Goal: Use online tool/utility: Utilize a website feature to perform a specific function

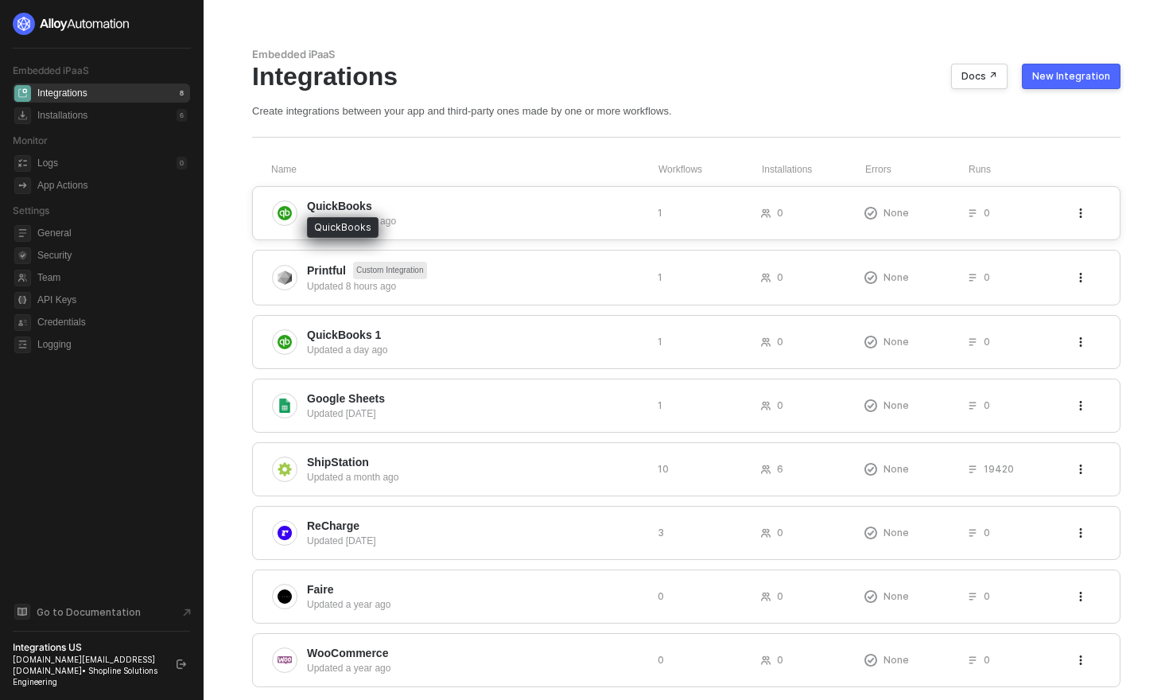
click at [352, 211] on span "QuickBooks" at bounding box center [339, 206] width 65 height 16
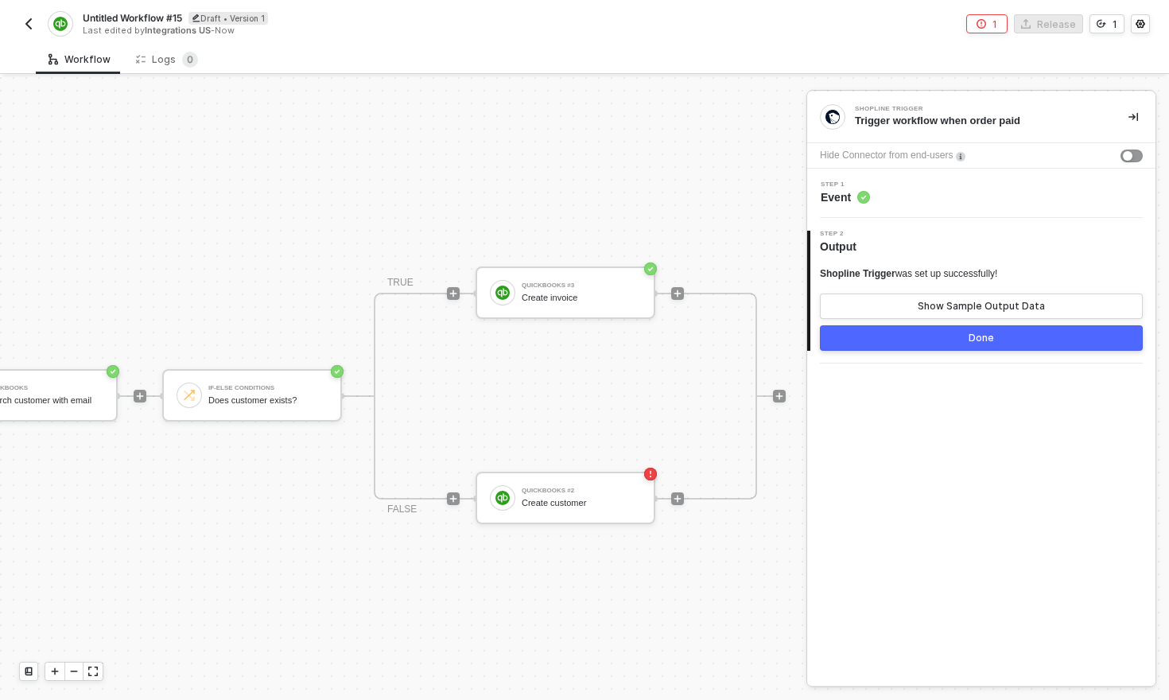
scroll to position [8, 308]
click at [578, 487] on div "QuickBooks #2" at bounding box center [578, 490] width 119 height 6
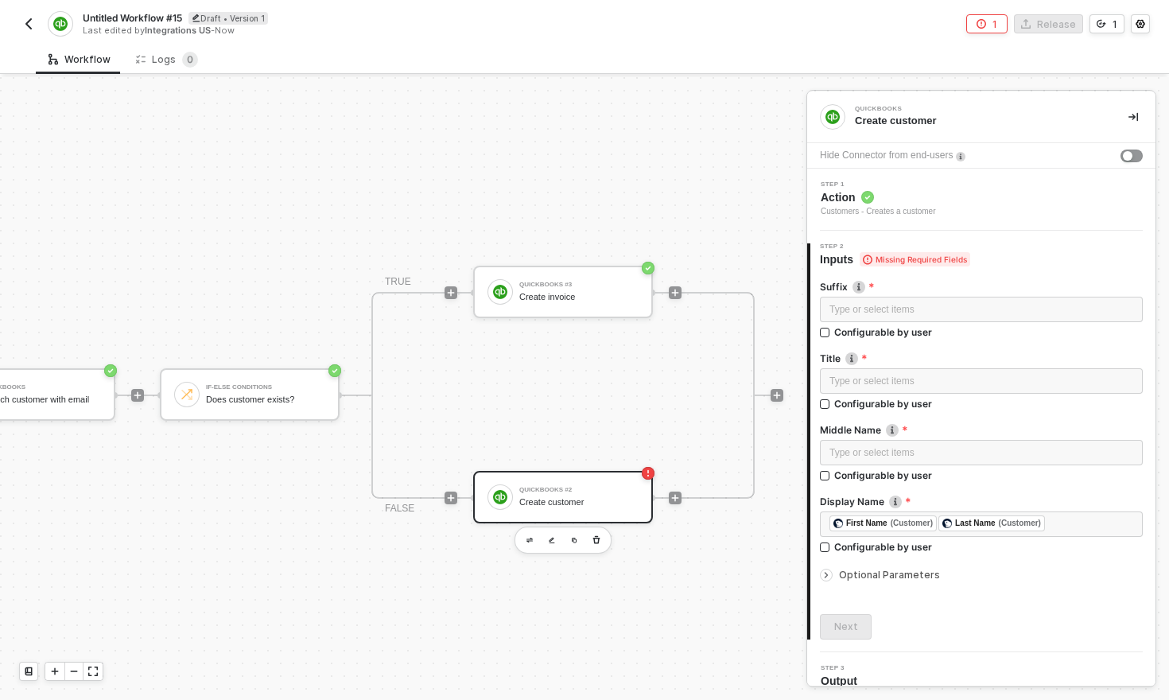
scroll to position [16, 0]
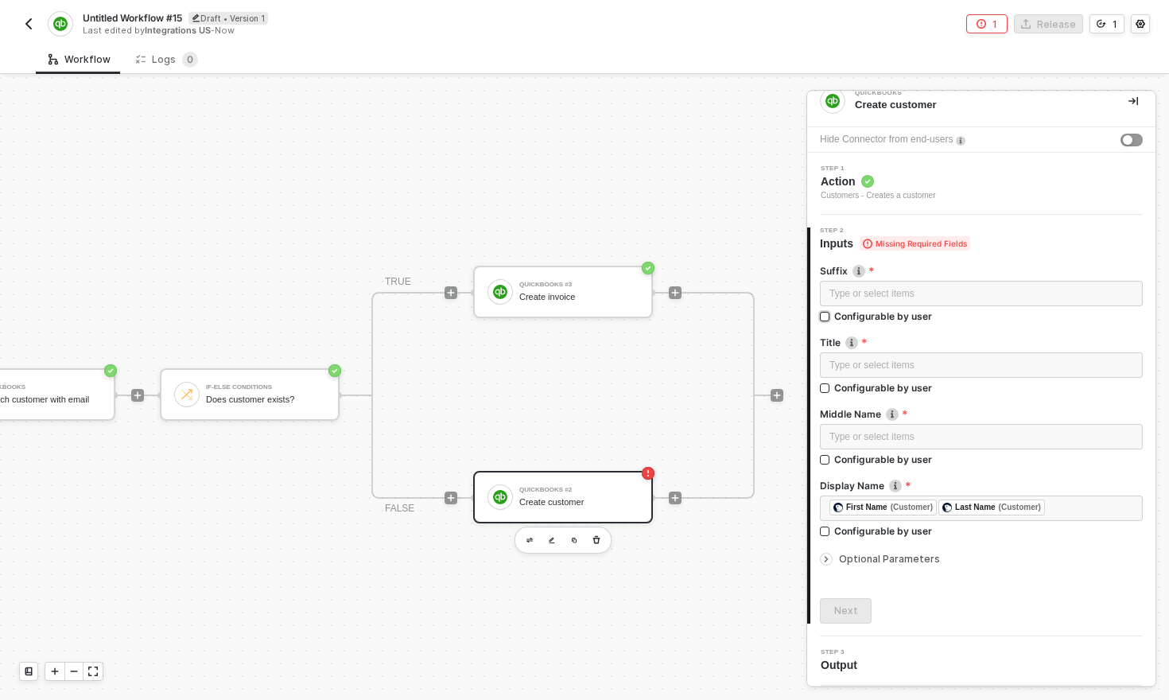
click at [828, 316] on input "Configurable by user" at bounding box center [825, 317] width 11 height 11
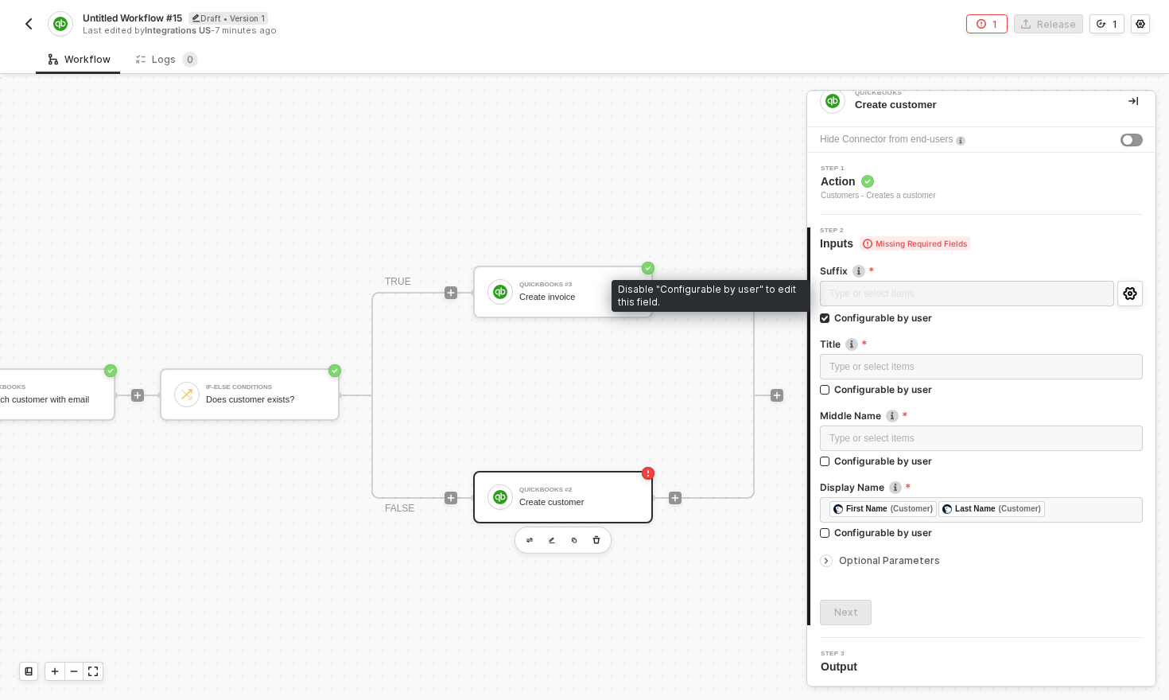
click at [978, 294] on div "Type or select items ﻿" at bounding box center [967, 295] width 294 height 29
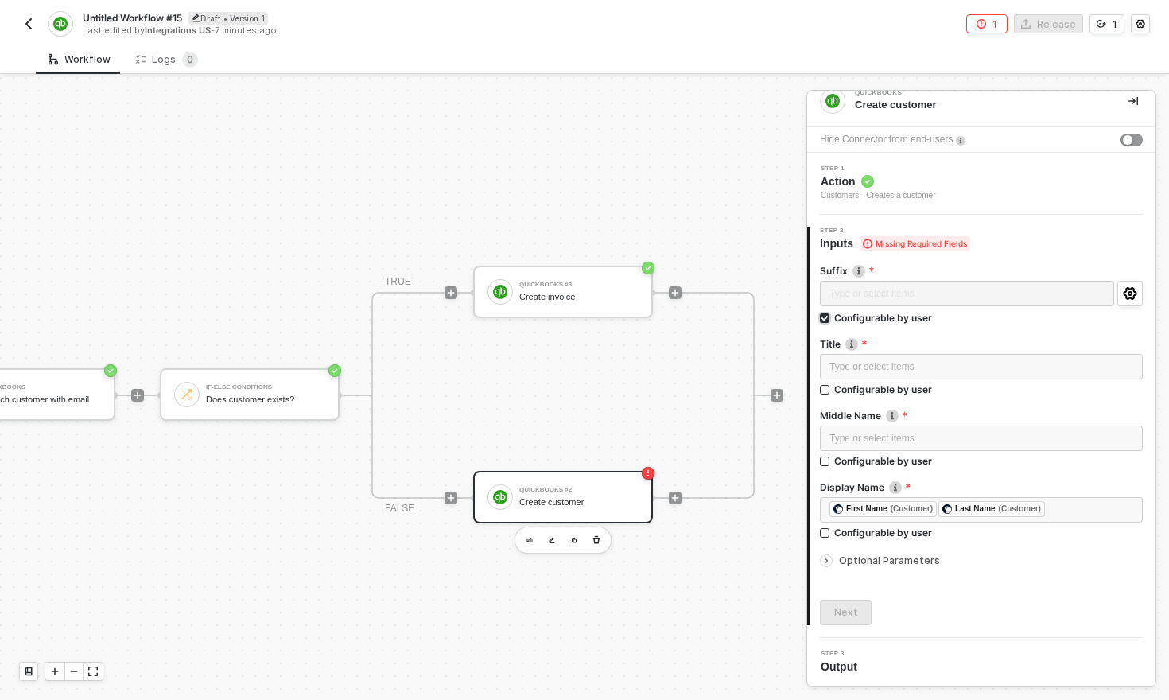
click at [823, 319] on input "Configurable by user" at bounding box center [825, 318] width 11 height 11
checkbox input "false"
